Goal: Task Accomplishment & Management: Manage account settings

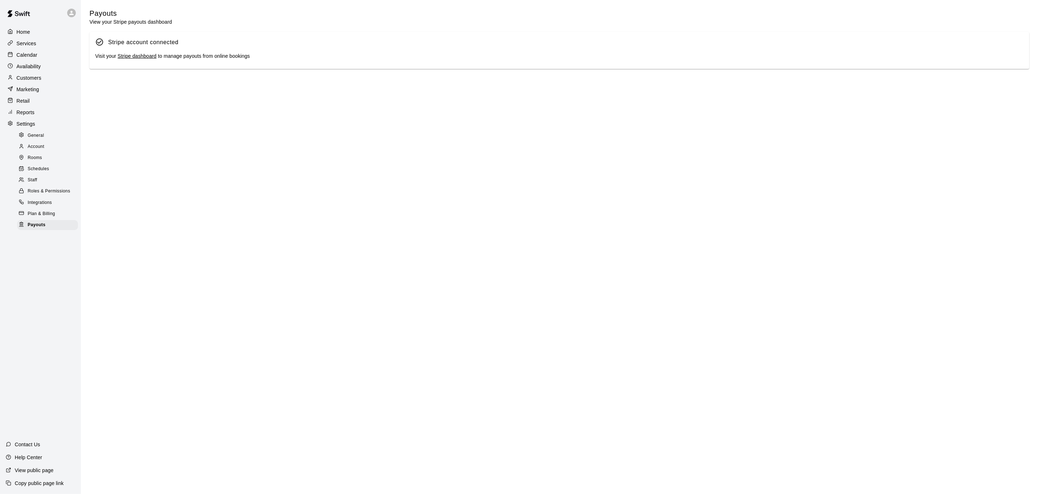
click at [28, 52] on p "Calendar" at bounding box center [27, 54] width 21 height 7
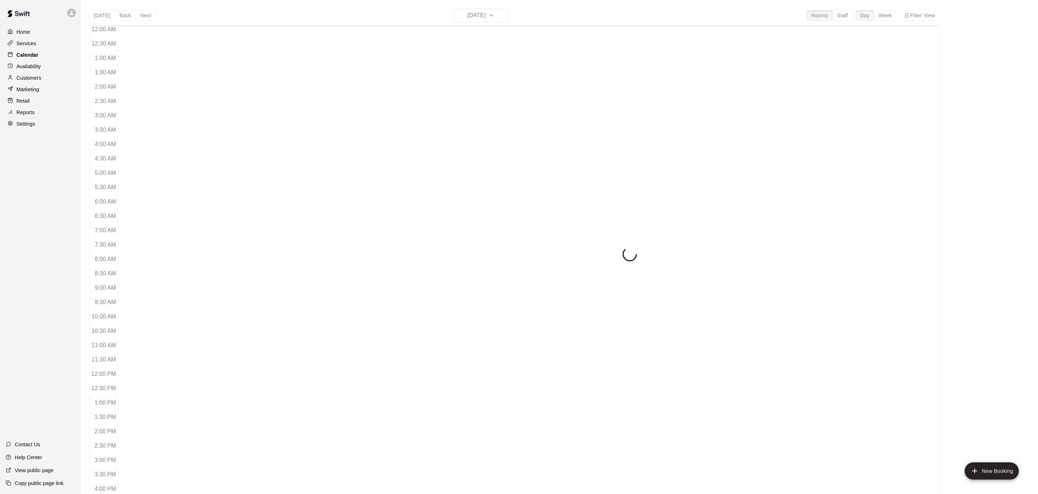
scroll to position [197, 0]
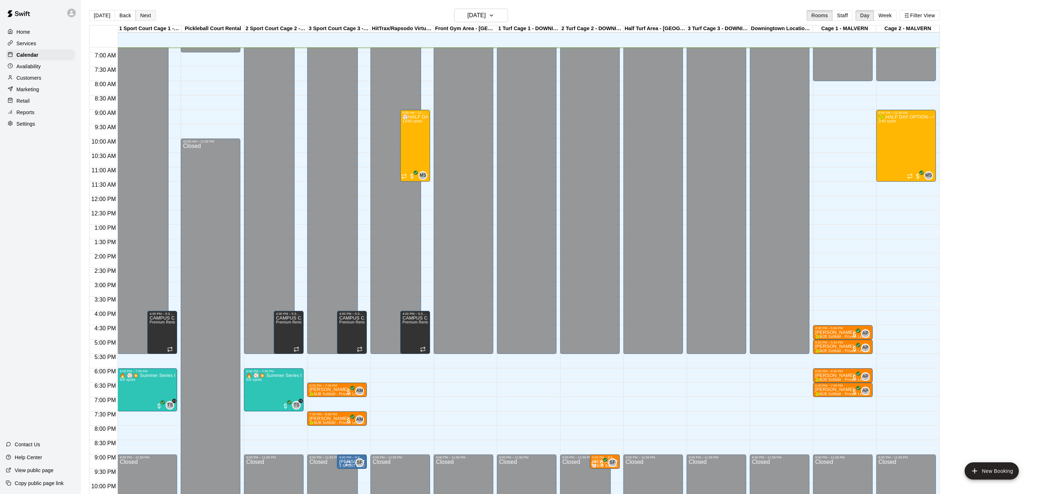
click at [139, 15] on button "Next" at bounding box center [145, 15] width 20 height 11
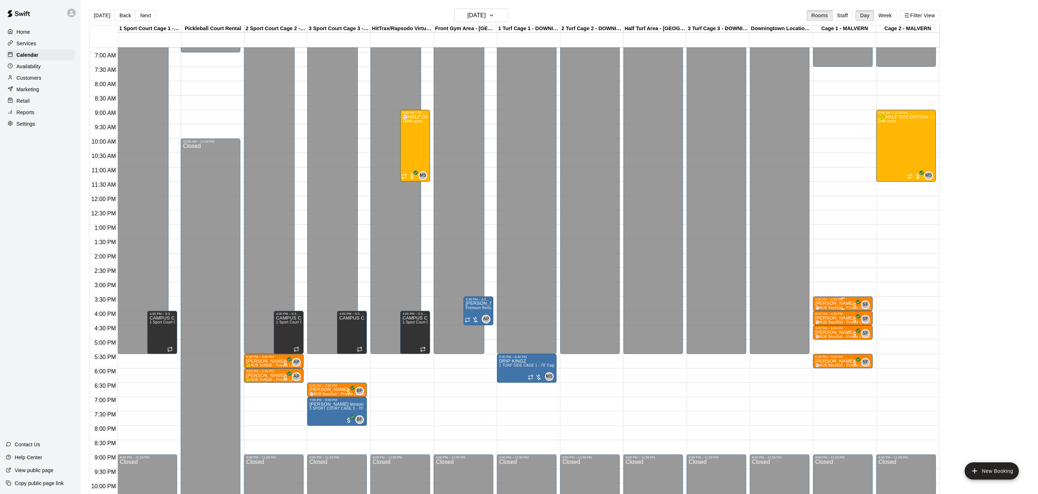
click at [833, 300] on div "3:30 PM – 4:00 PM" at bounding box center [842, 300] width 55 height 4
click at [820, 304] on icon "edit" at bounding box center [822, 305] width 9 height 9
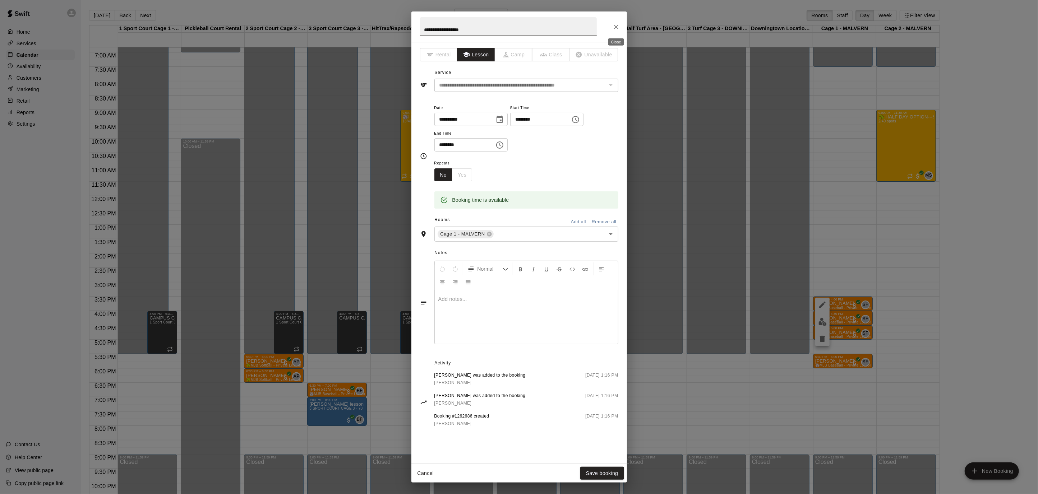
click at [618, 28] on icon "Close" at bounding box center [616, 26] width 7 height 7
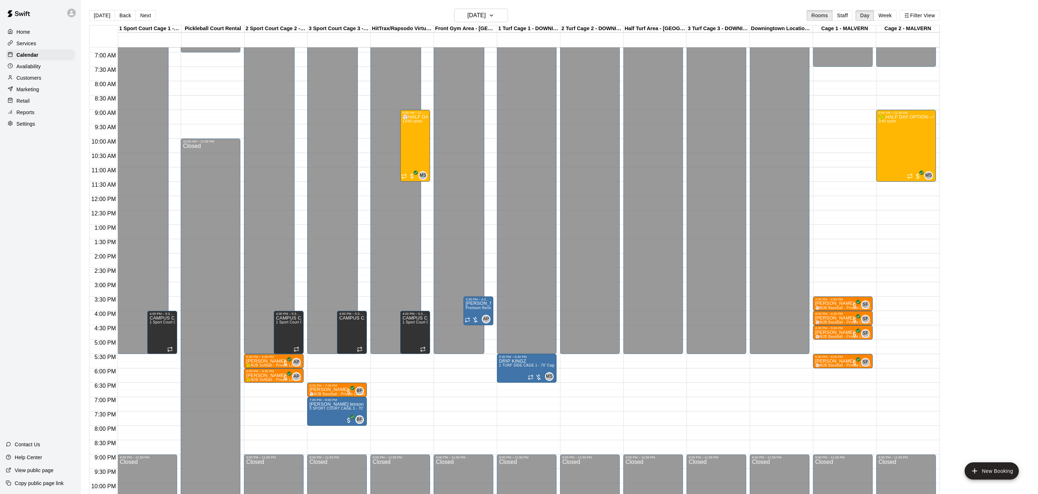
click at [144, 7] on main "[DATE] Back [DATE][DATE] Rooms Staff Day Week Filter View 1 Sport Court Cage 1 …" at bounding box center [559, 253] width 957 height 506
click at [144, 10] on button "Next" at bounding box center [145, 15] width 20 height 11
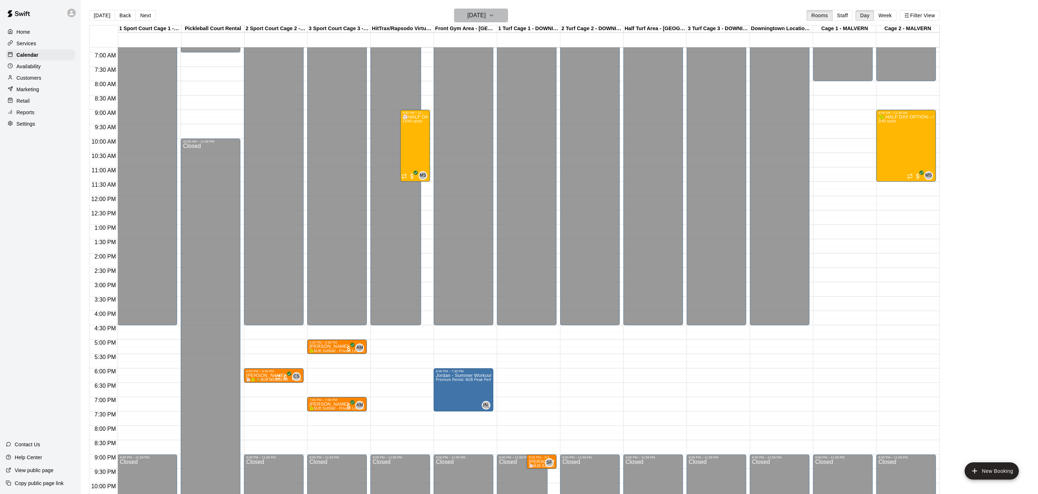
click at [494, 13] on icon "button" at bounding box center [492, 15] width 6 height 9
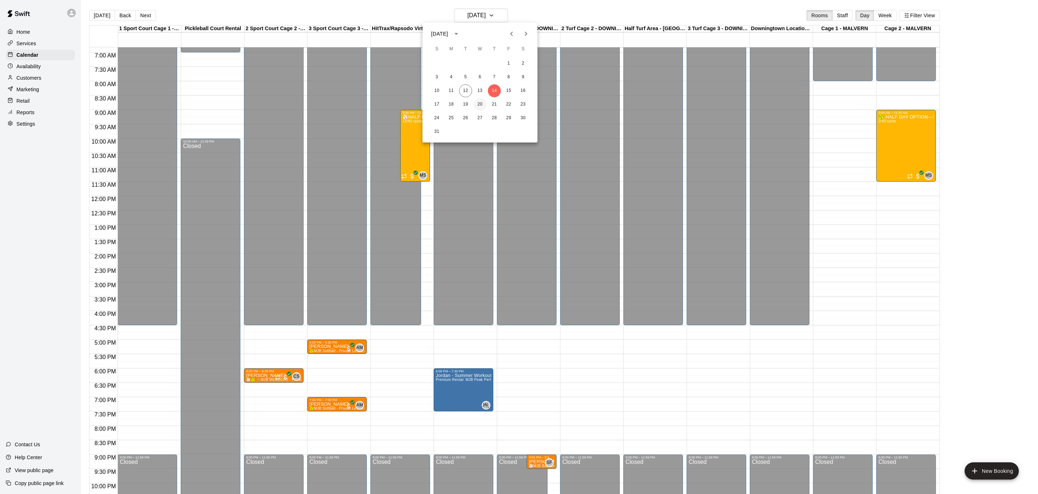
click at [482, 104] on button "20" at bounding box center [480, 104] width 13 height 13
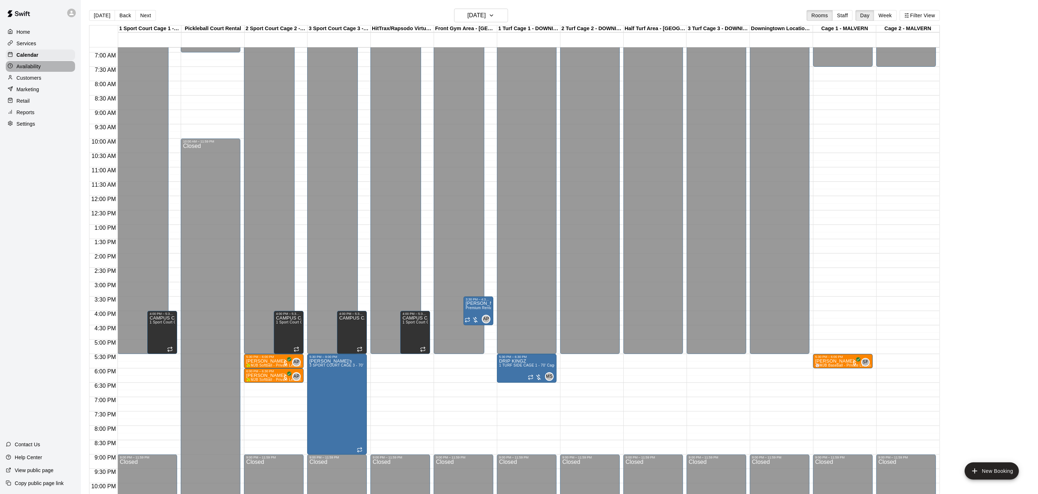
click at [36, 63] on p "Availability" at bounding box center [29, 66] width 24 height 7
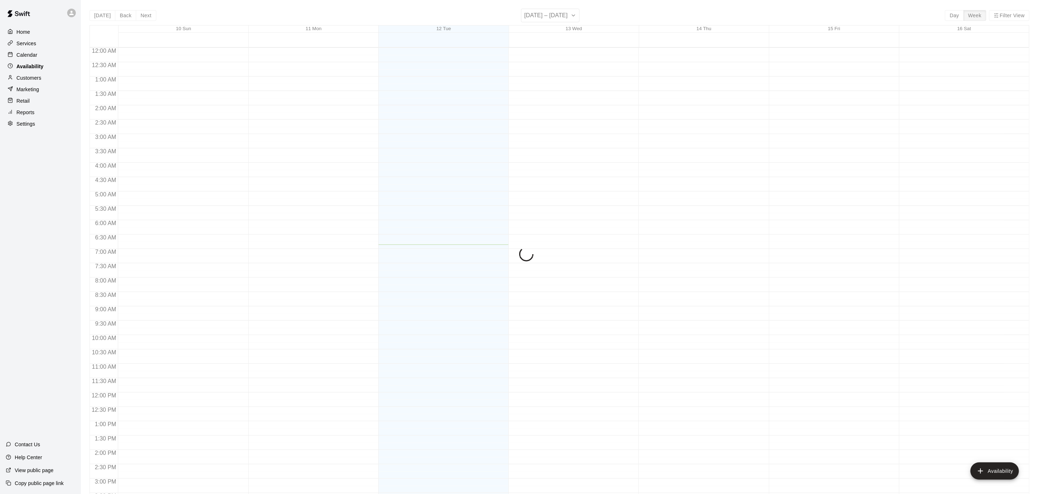
scroll to position [197, 0]
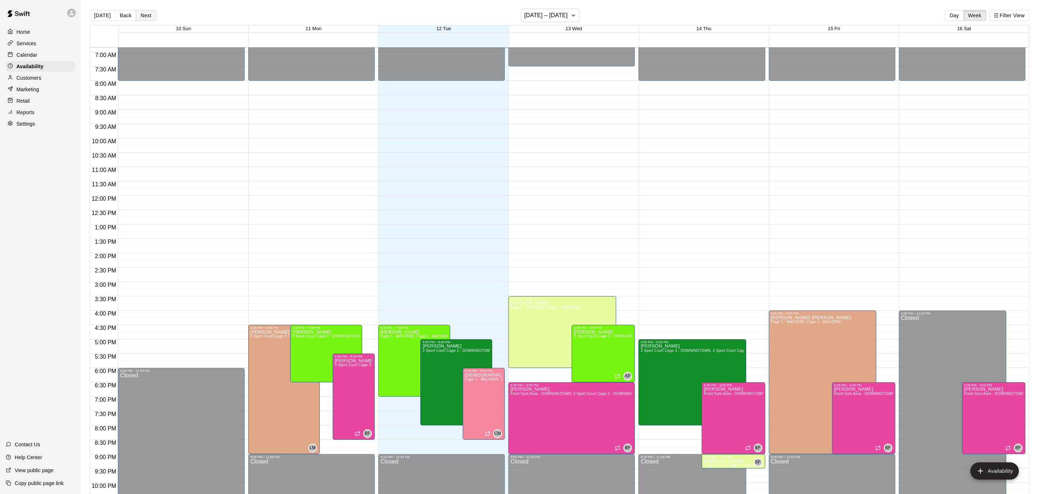
click at [140, 13] on button "Next" at bounding box center [146, 15] width 20 height 11
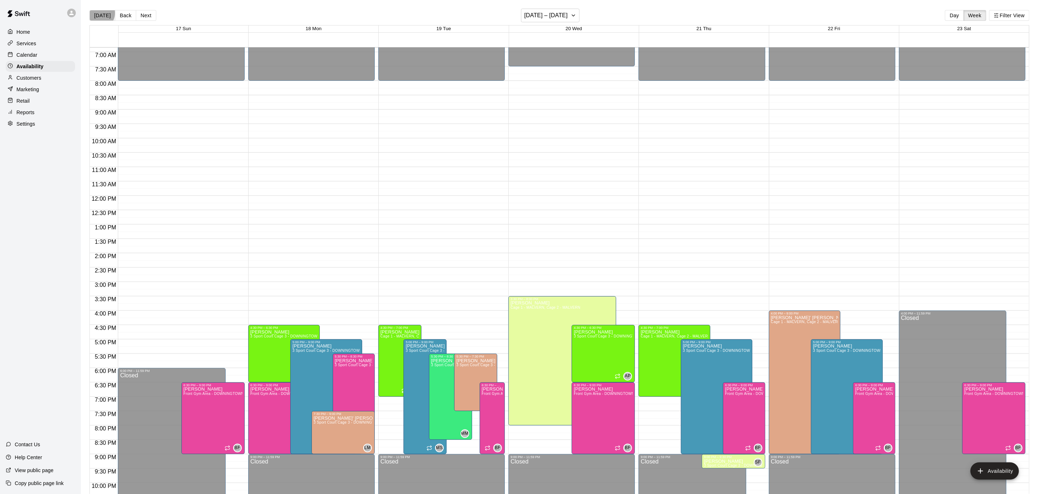
click at [98, 13] on button "[DATE]" at bounding box center [102, 15] width 26 height 11
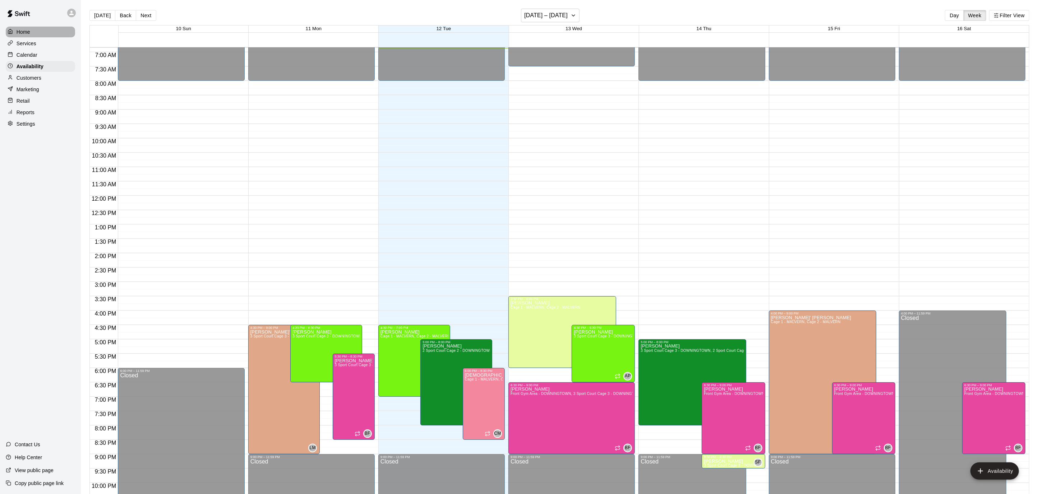
click at [45, 29] on div "Home" at bounding box center [40, 32] width 69 height 11
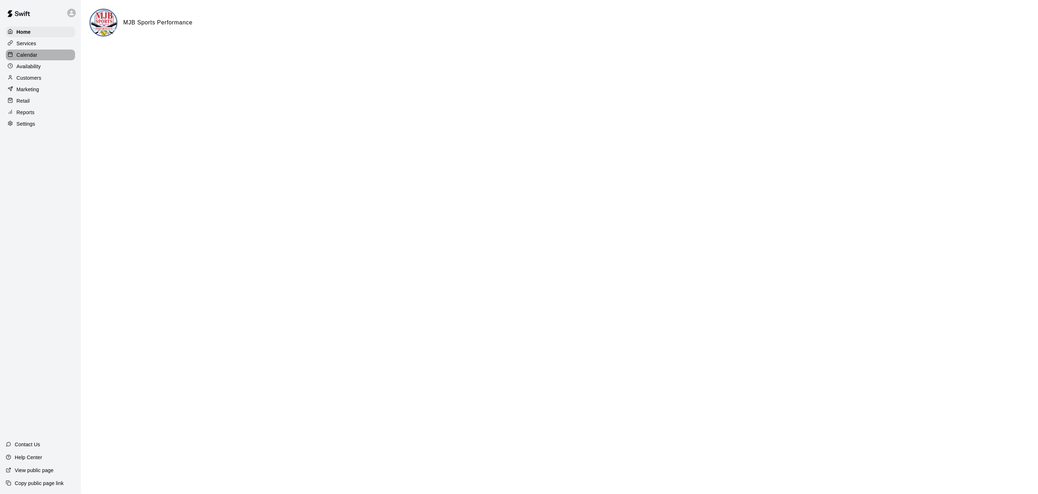
click at [38, 54] on div "Calendar" at bounding box center [40, 55] width 69 height 11
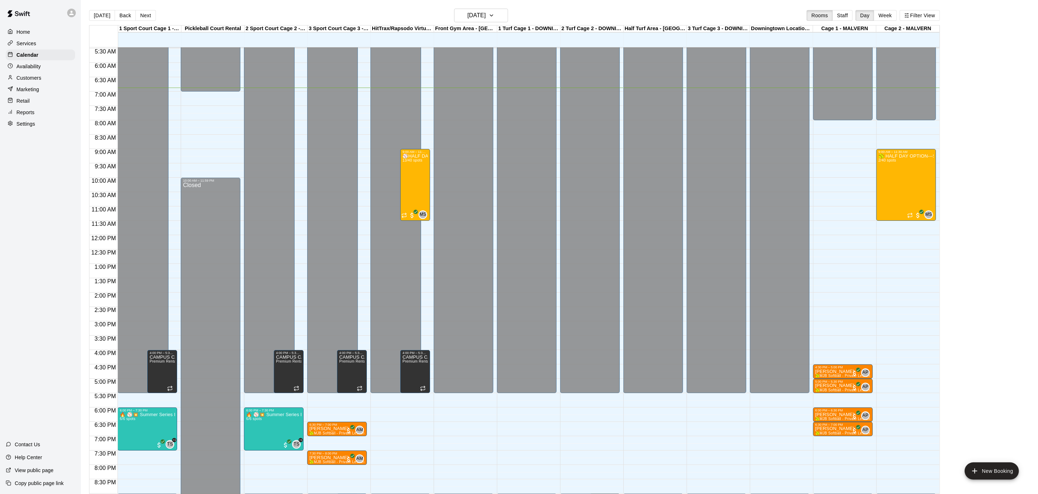
scroll to position [235, 0]
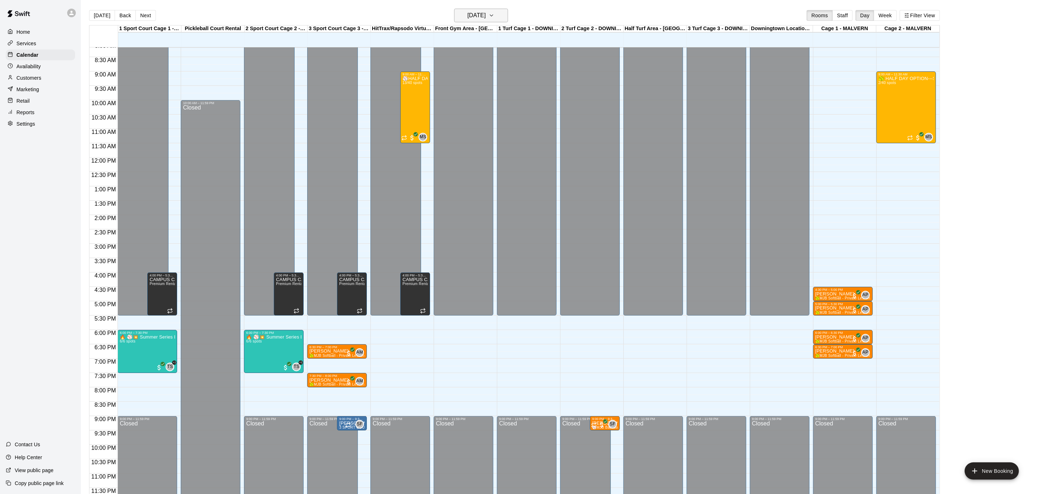
click at [486, 17] on h6 "[DATE]" at bounding box center [476, 15] width 18 height 10
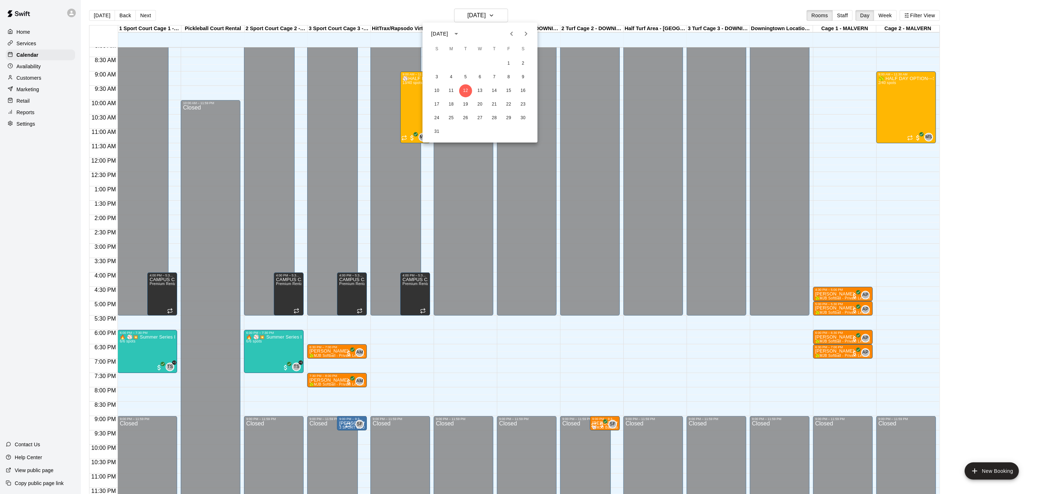
click at [527, 34] on icon "Next month" at bounding box center [526, 33] width 9 height 9
click at [511, 105] on button "24" at bounding box center [508, 104] width 13 height 13
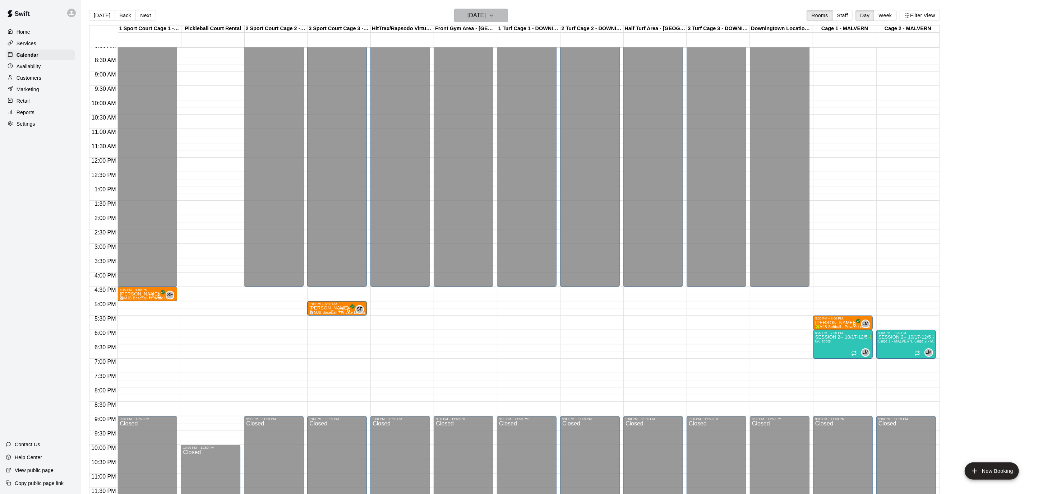
click at [494, 13] on icon "button" at bounding box center [492, 15] width 6 height 9
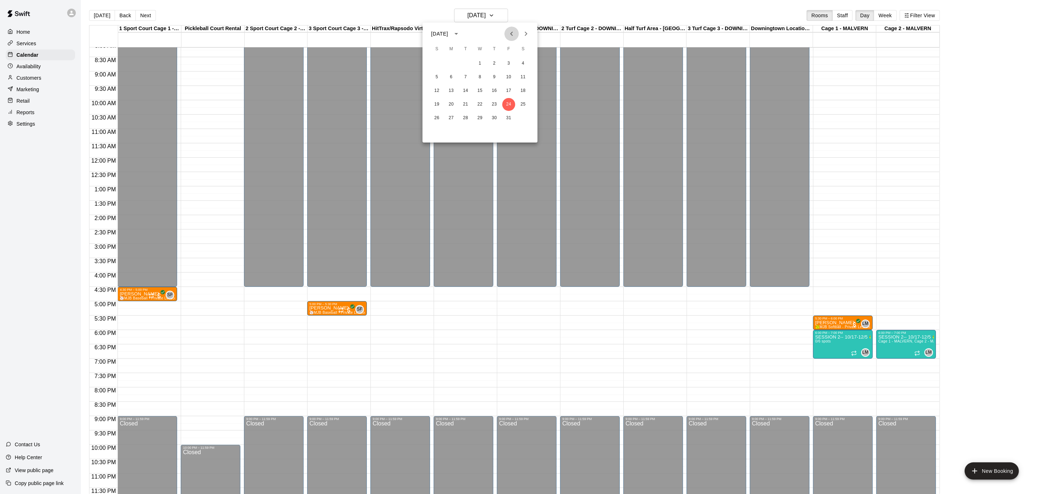
click at [510, 38] on button "Previous month" at bounding box center [511, 34] width 14 height 14
click at [511, 33] on icon "Previous month" at bounding box center [511, 34] width 3 height 4
click at [470, 86] on button "12" at bounding box center [465, 90] width 13 height 13
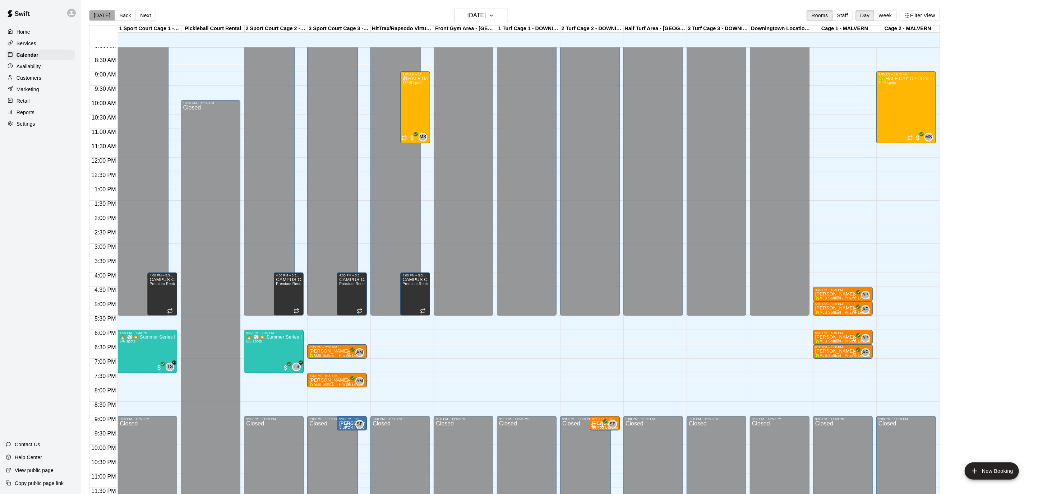
click at [105, 16] on button "[DATE]" at bounding box center [102, 15] width 26 height 11
click at [505, 20] on button "[DATE]" at bounding box center [481, 16] width 54 height 14
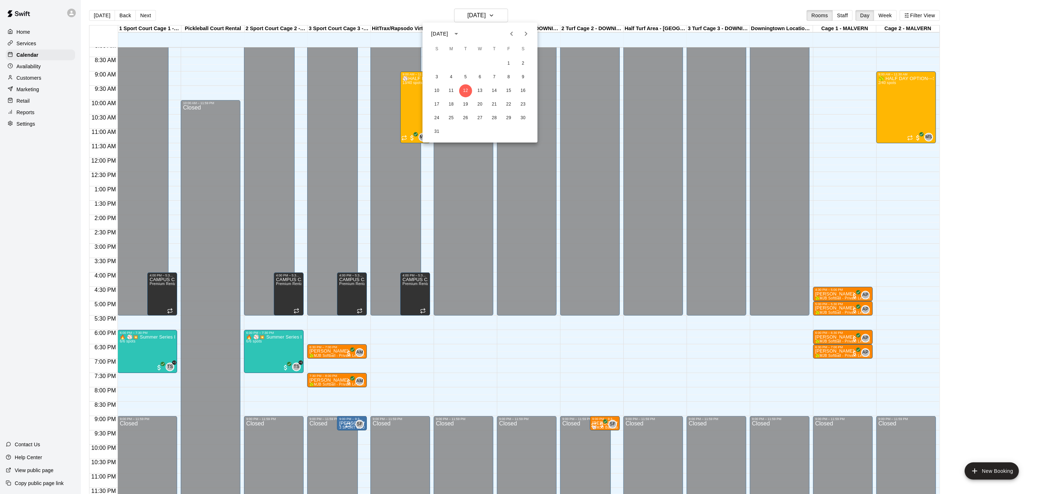
click at [524, 34] on icon "Next month" at bounding box center [526, 33] width 9 height 9
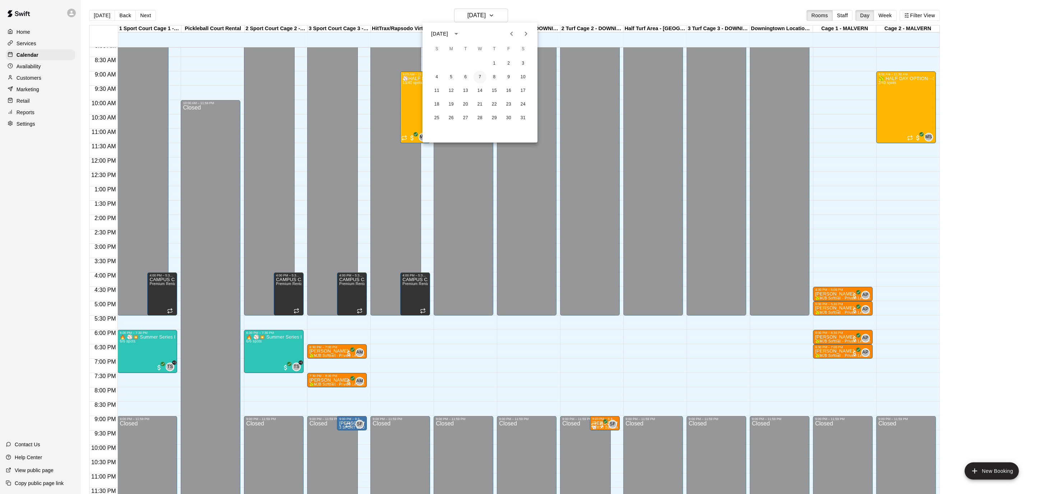
click at [478, 77] on button "7" at bounding box center [480, 77] width 13 height 13
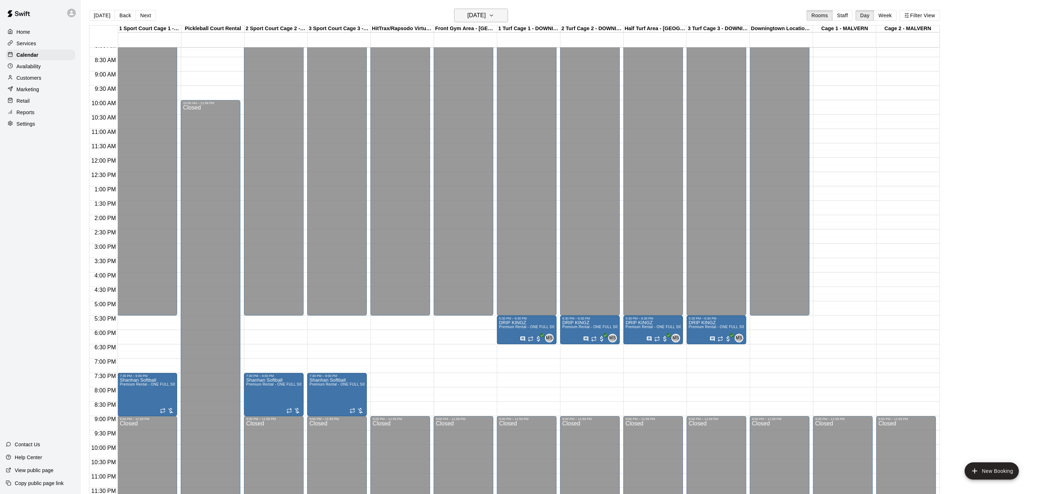
click at [508, 19] on button "[DATE]" at bounding box center [481, 16] width 54 height 14
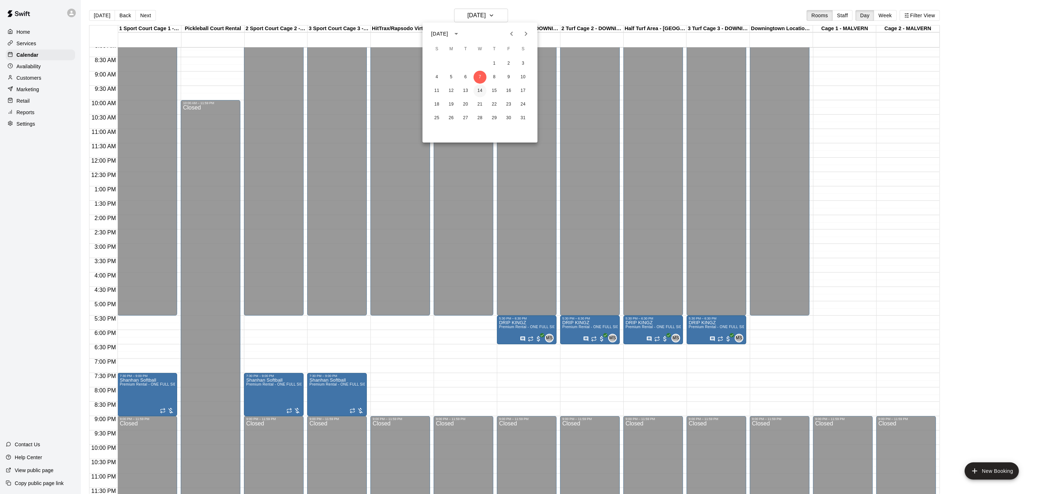
click at [482, 90] on button "14" at bounding box center [480, 90] width 13 height 13
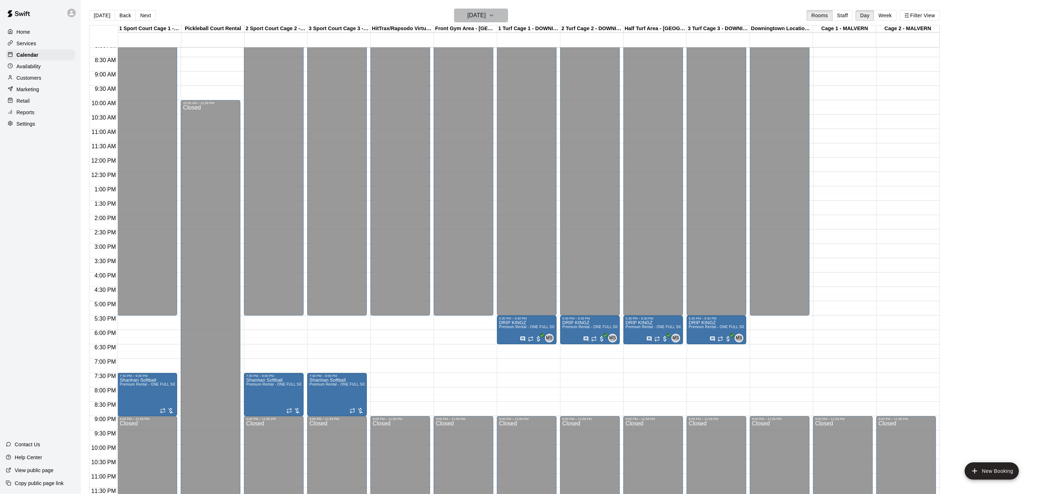
click at [494, 12] on icon "button" at bounding box center [492, 15] width 6 height 9
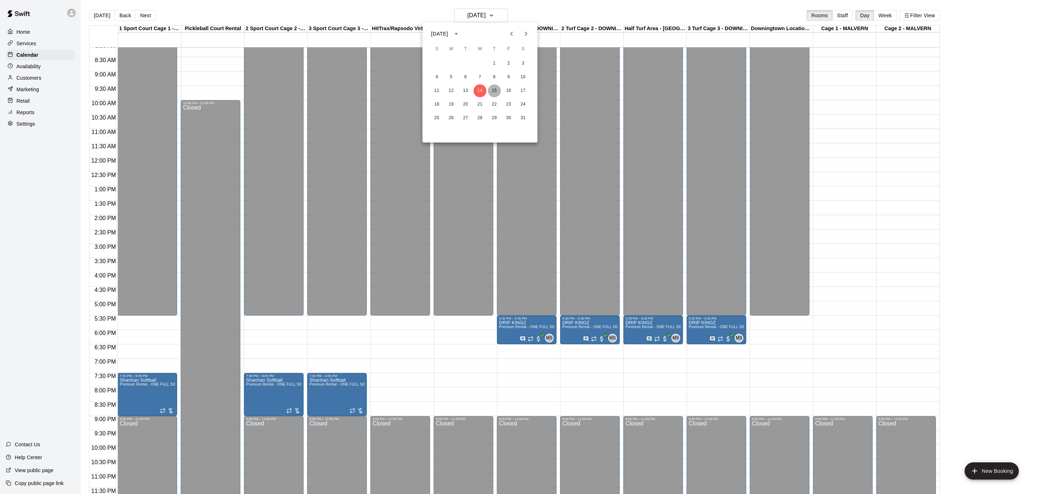
click at [491, 91] on button "15" at bounding box center [494, 90] width 13 height 13
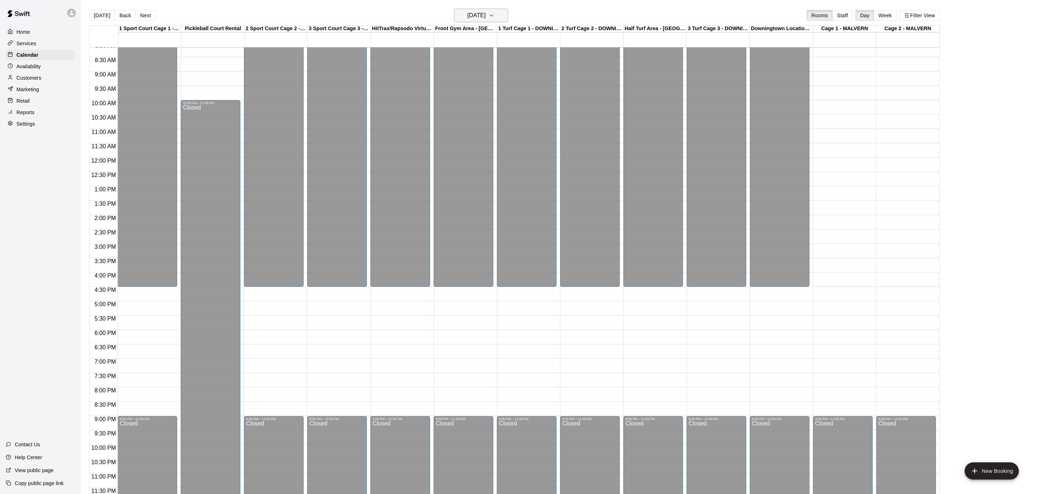
click at [508, 10] on button "[DATE]" at bounding box center [481, 16] width 54 height 14
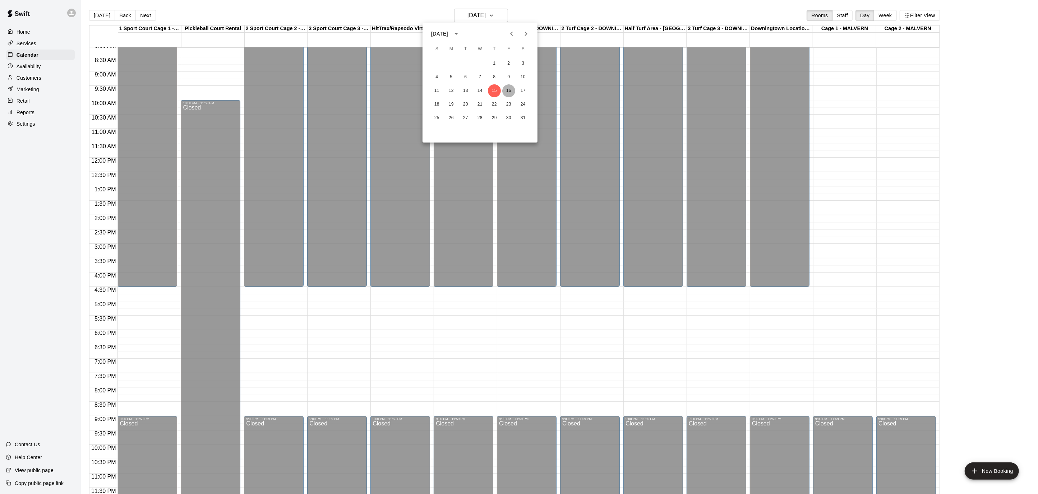
click at [507, 91] on button "16" at bounding box center [508, 90] width 13 height 13
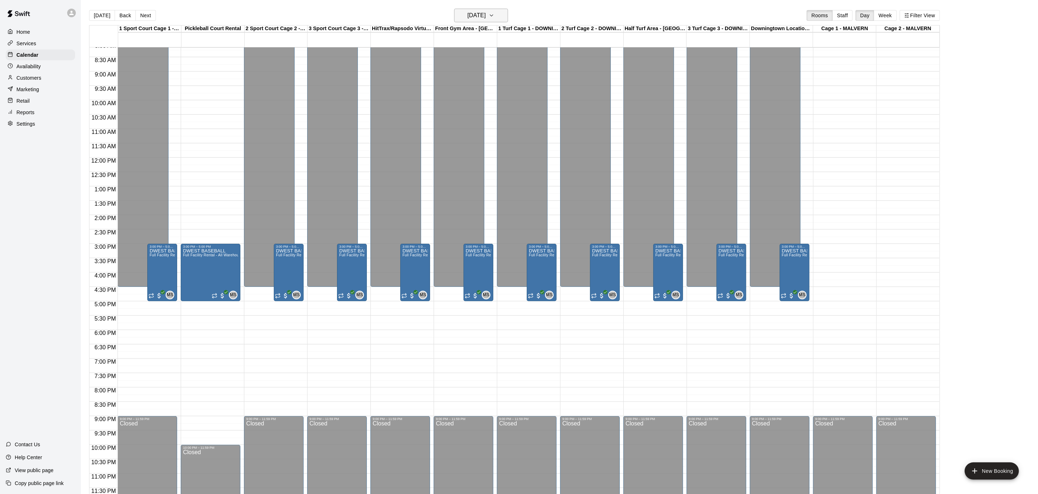
click at [494, 12] on icon "button" at bounding box center [492, 15] width 6 height 9
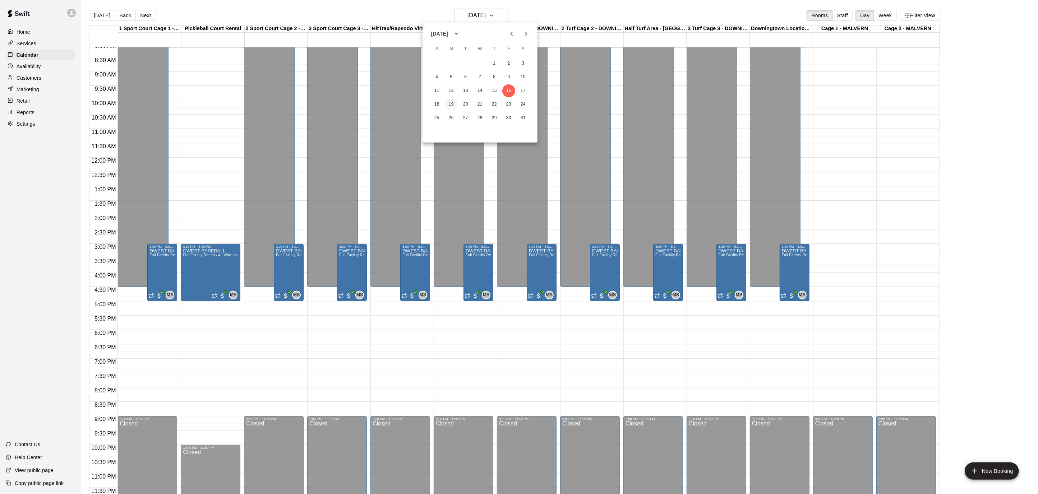
click at [453, 102] on button "19" at bounding box center [451, 104] width 13 height 13
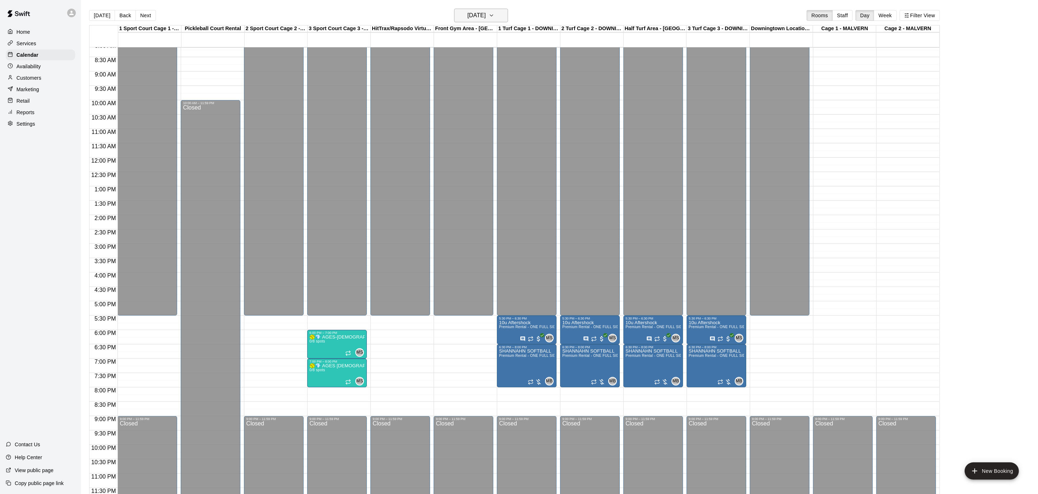
click at [505, 16] on button "[DATE]" at bounding box center [481, 16] width 54 height 14
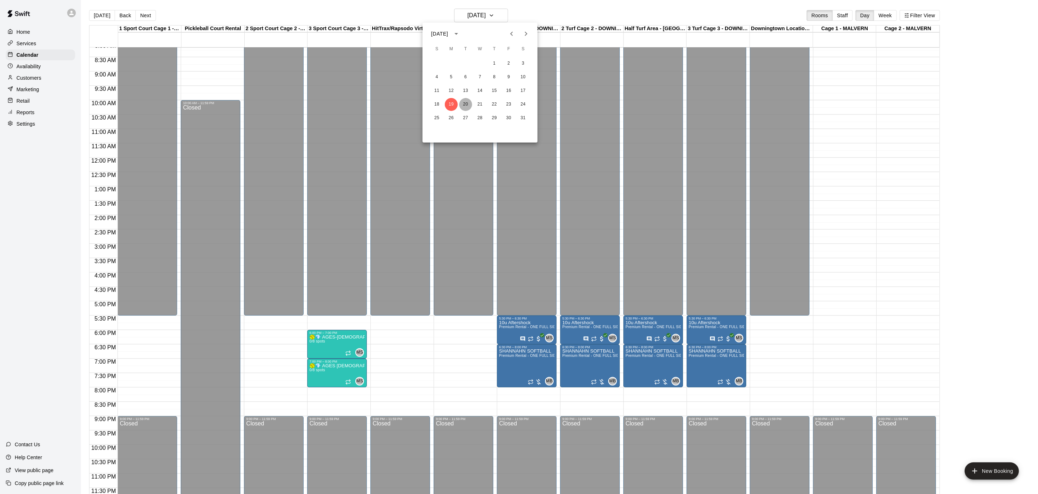
click at [467, 103] on button "20" at bounding box center [465, 104] width 13 height 13
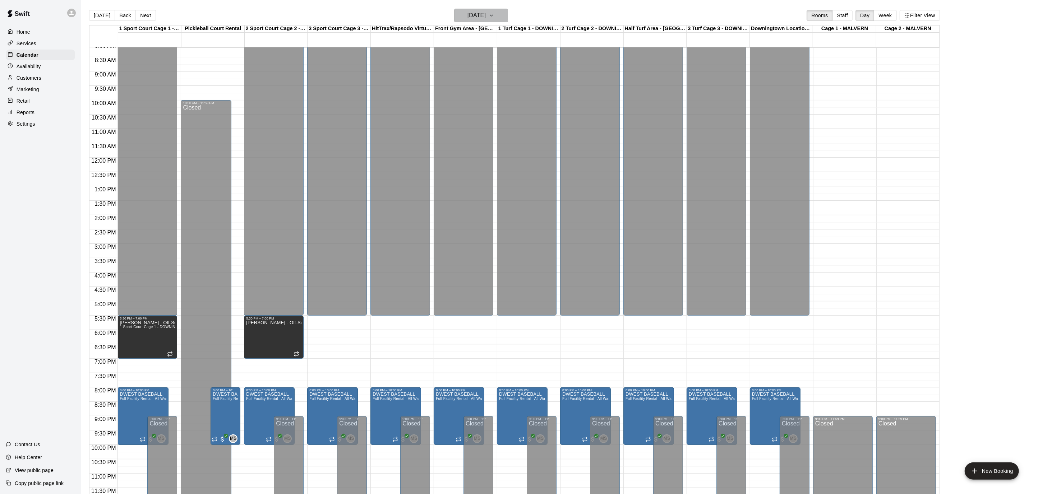
click at [494, 15] on icon "button" at bounding box center [492, 15] width 6 height 9
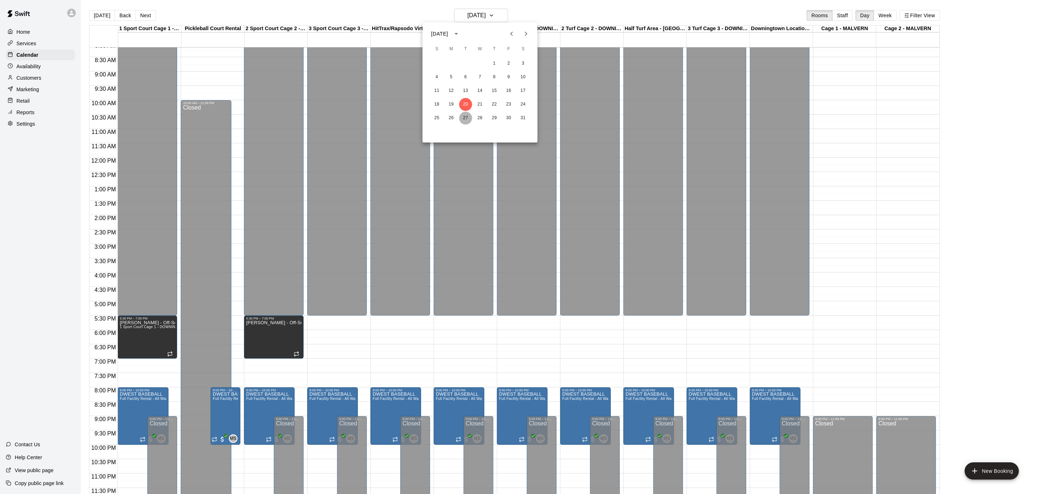
click at [468, 118] on button "27" at bounding box center [465, 118] width 13 height 13
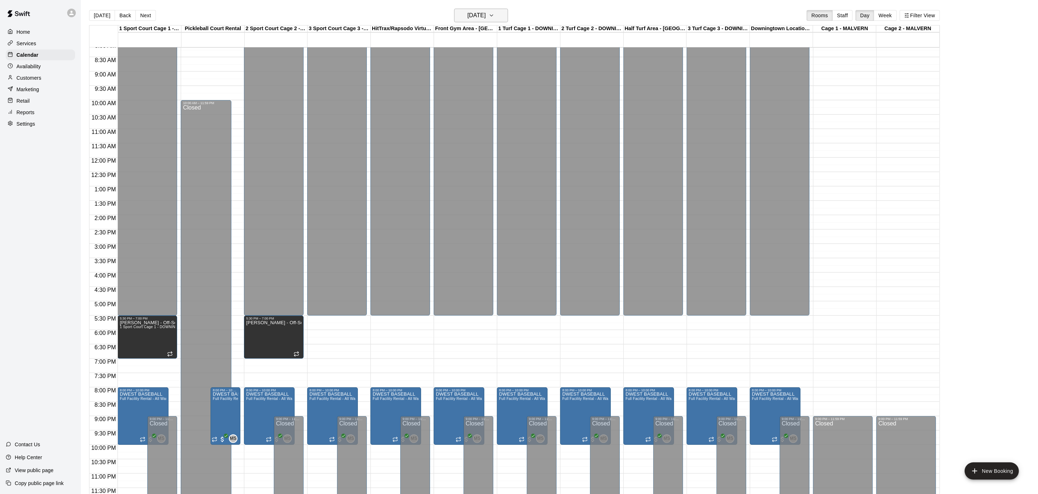
click at [494, 14] on icon "button" at bounding box center [492, 15] width 6 height 9
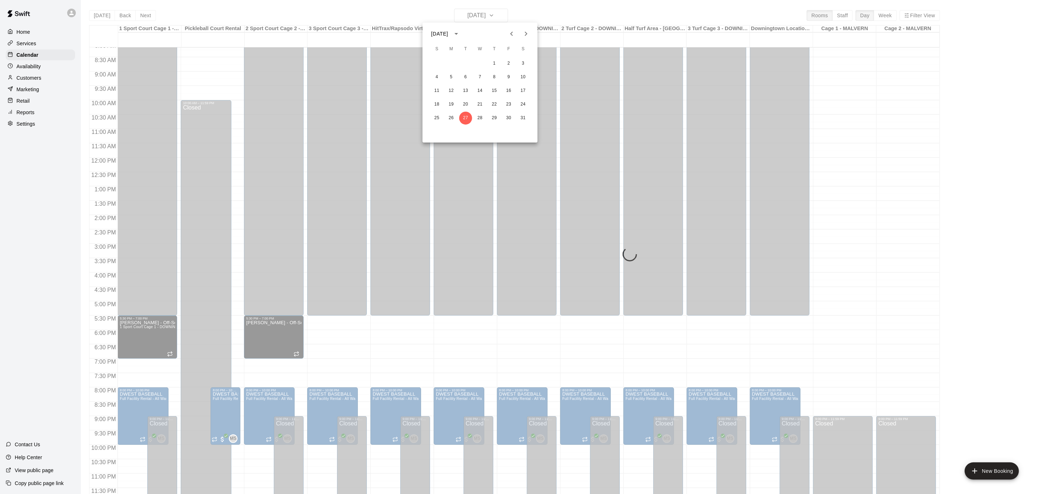
click at [571, 17] on div at bounding box center [519, 247] width 1038 height 494
